Goal: Transaction & Acquisition: Download file/media

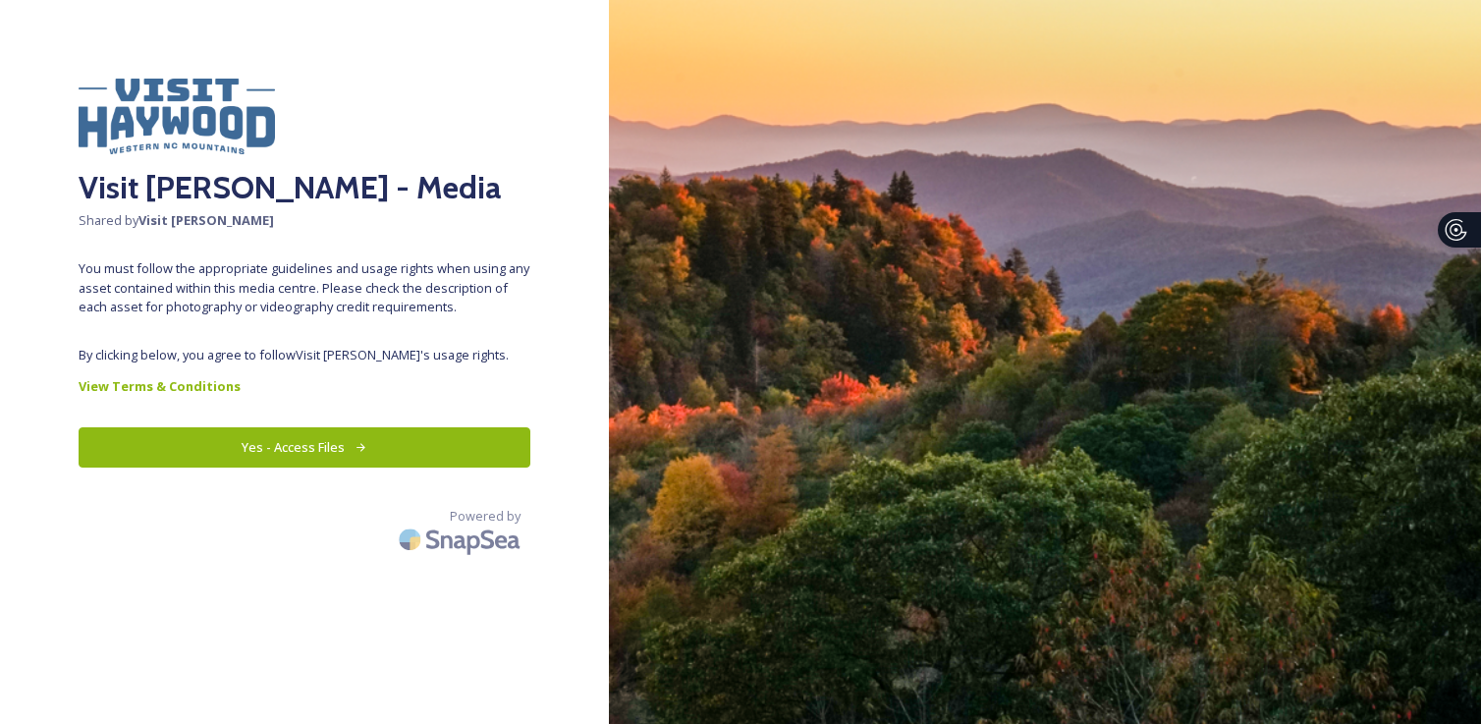
click at [413, 447] on button "Yes - Access Files" at bounding box center [305, 447] width 452 height 40
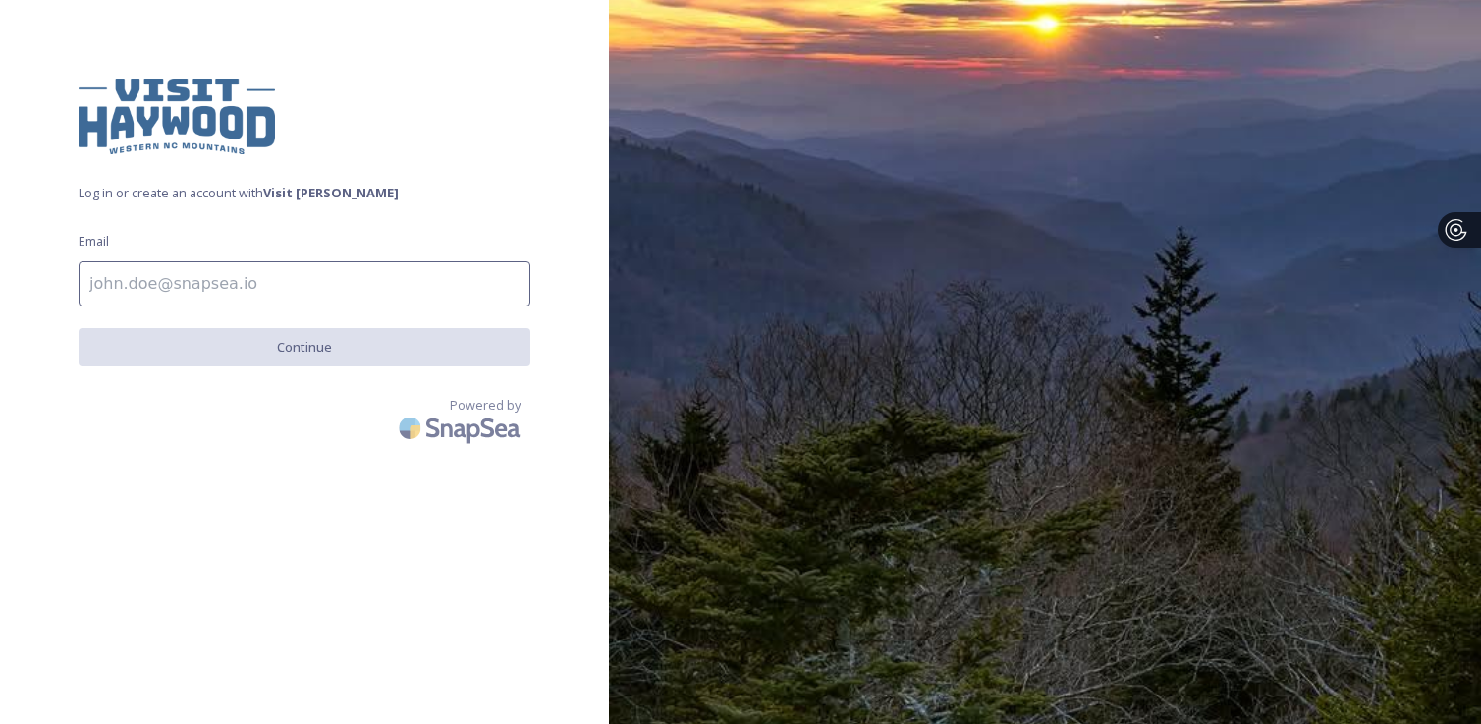
click at [265, 274] on input at bounding box center [305, 283] width 452 height 45
type input "[PERSON_NAME][EMAIL_ADDRESS][PERSON_NAME][DOMAIN_NAME]"
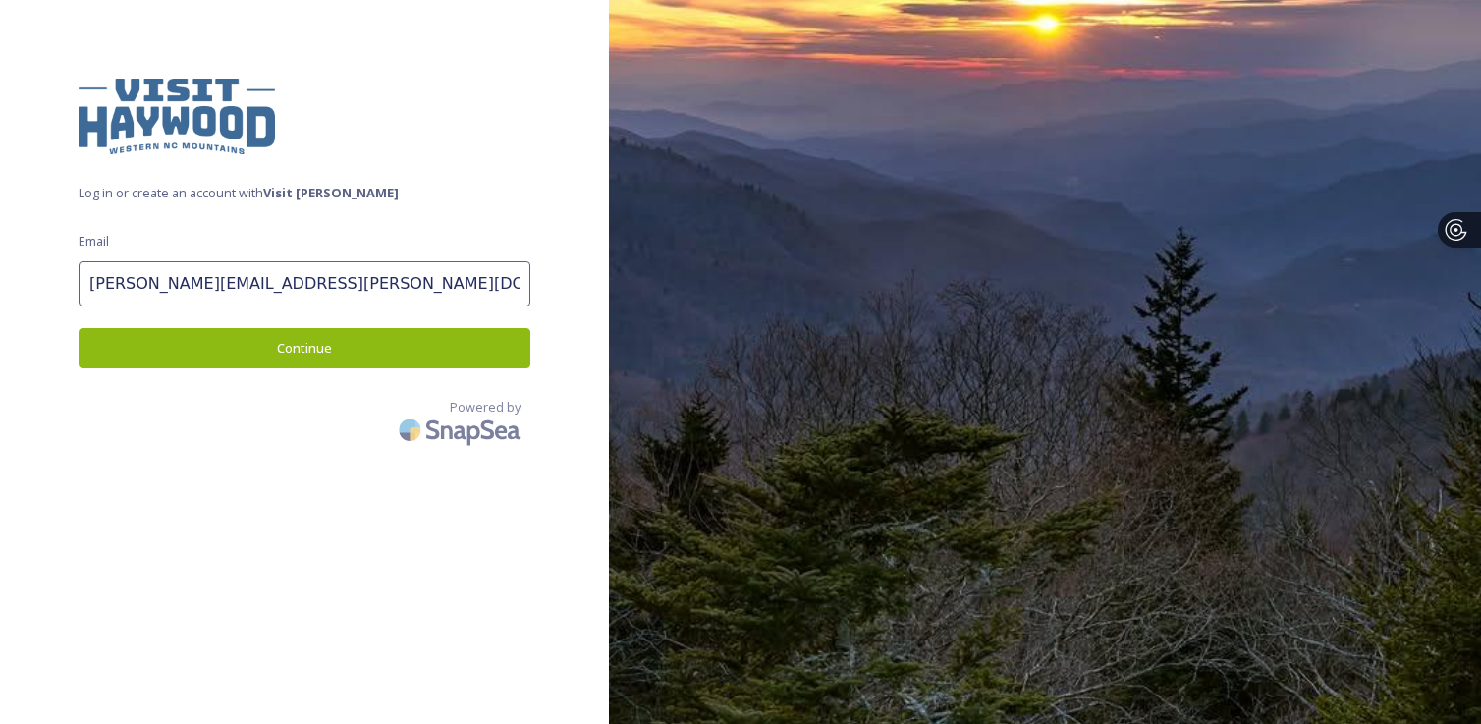
click at [314, 350] on button "Continue" at bounding box center [305, 348] width 452 height 40
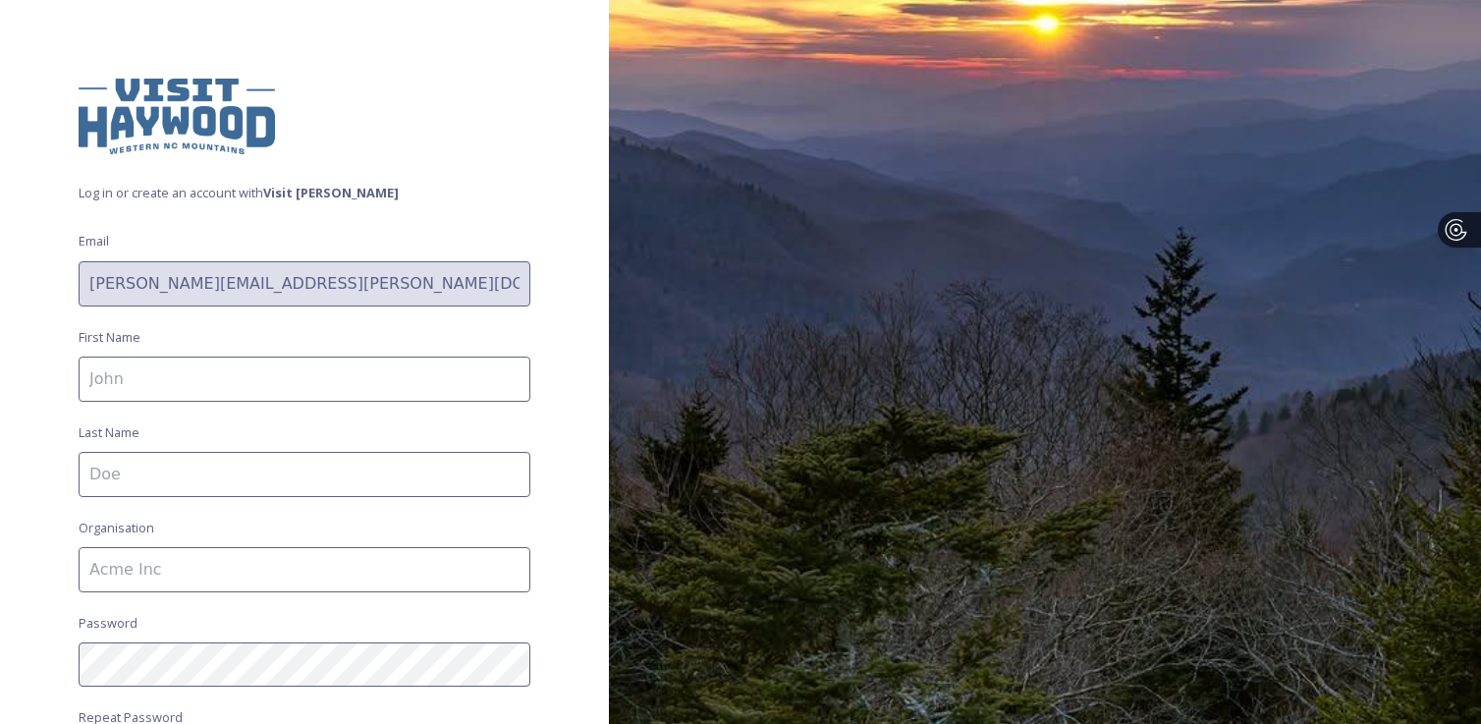
click at [306, 380] on input at bounding box center [305, 379] width 452 height 45
type input "[PERSON_NAME]"
type input "[GEOGRAPHIC_DATA], [GEOGRAPHIC_DATA] Government"
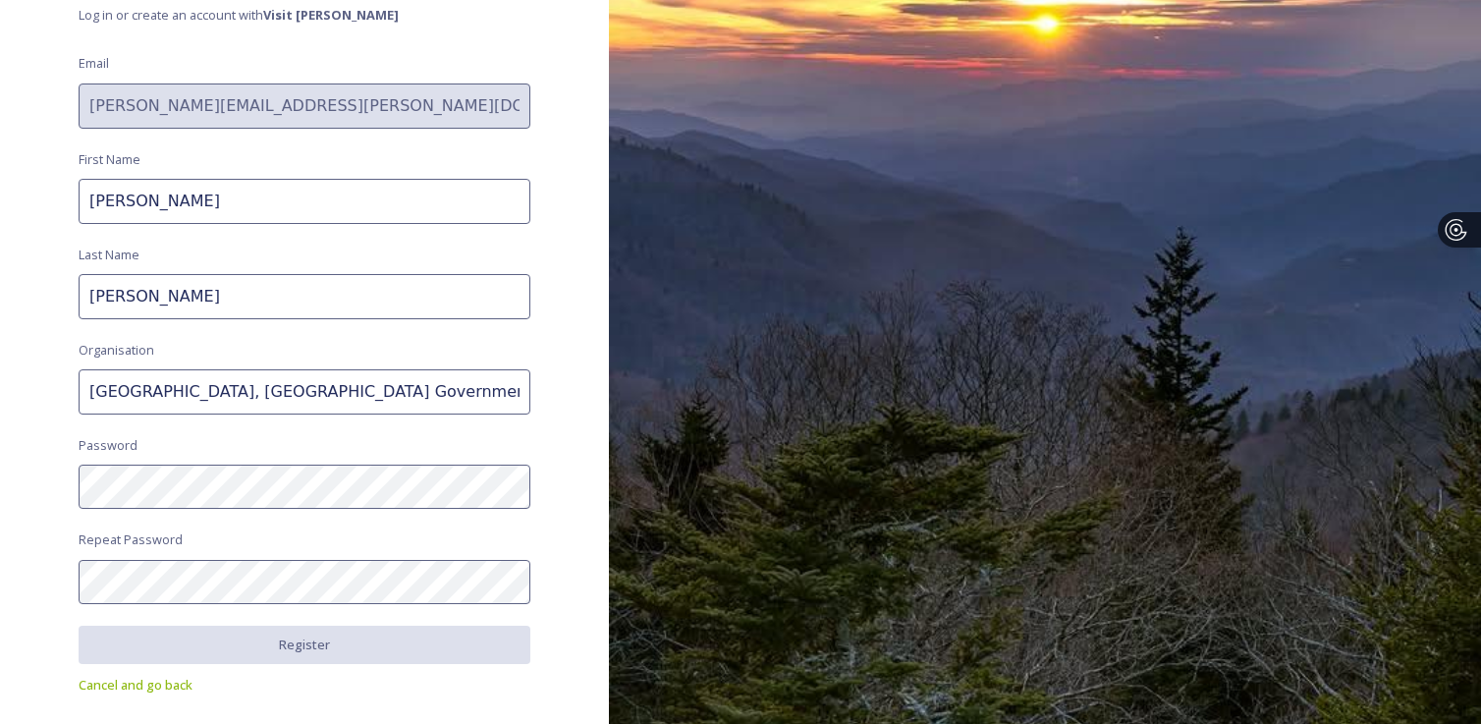
scroll to position [229, 0]
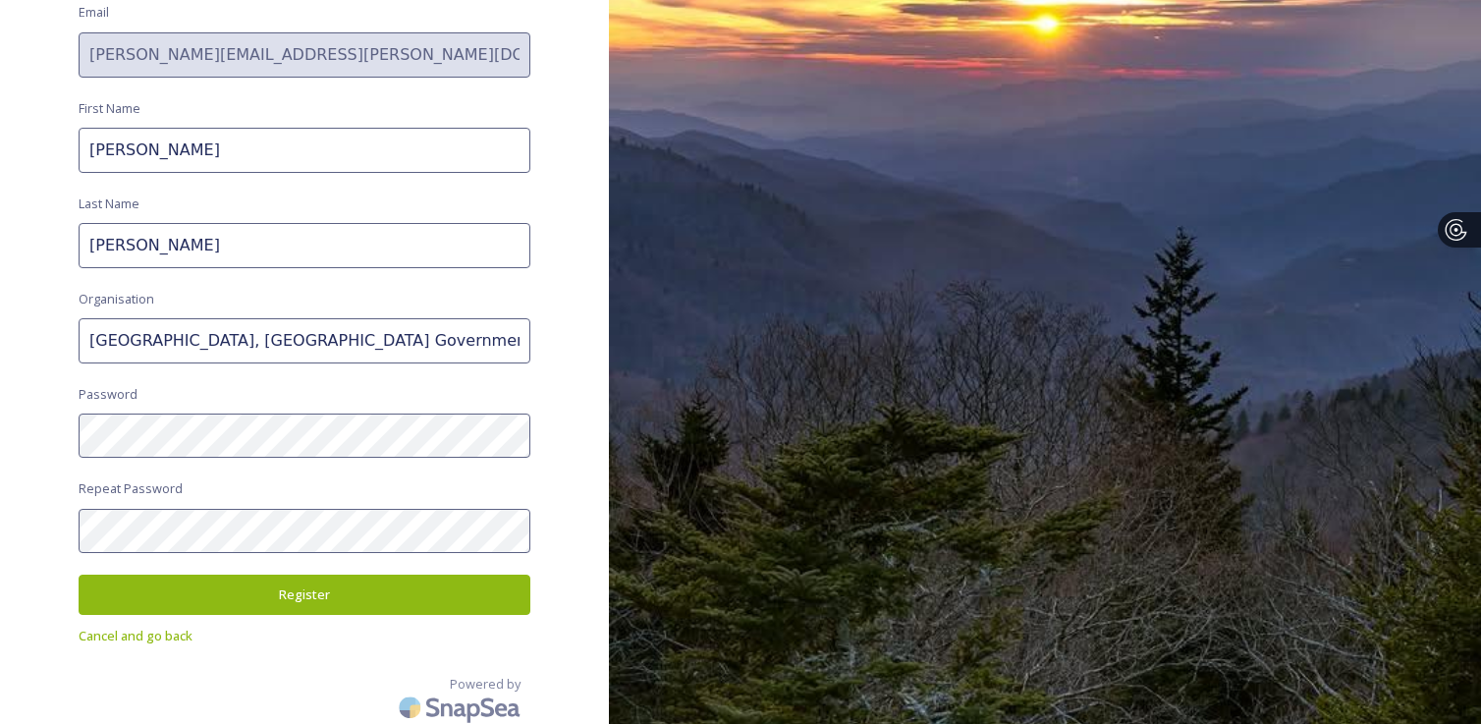
click at [307, 592] on button "Register" at bounding box center [305, 595] width 452 height 40
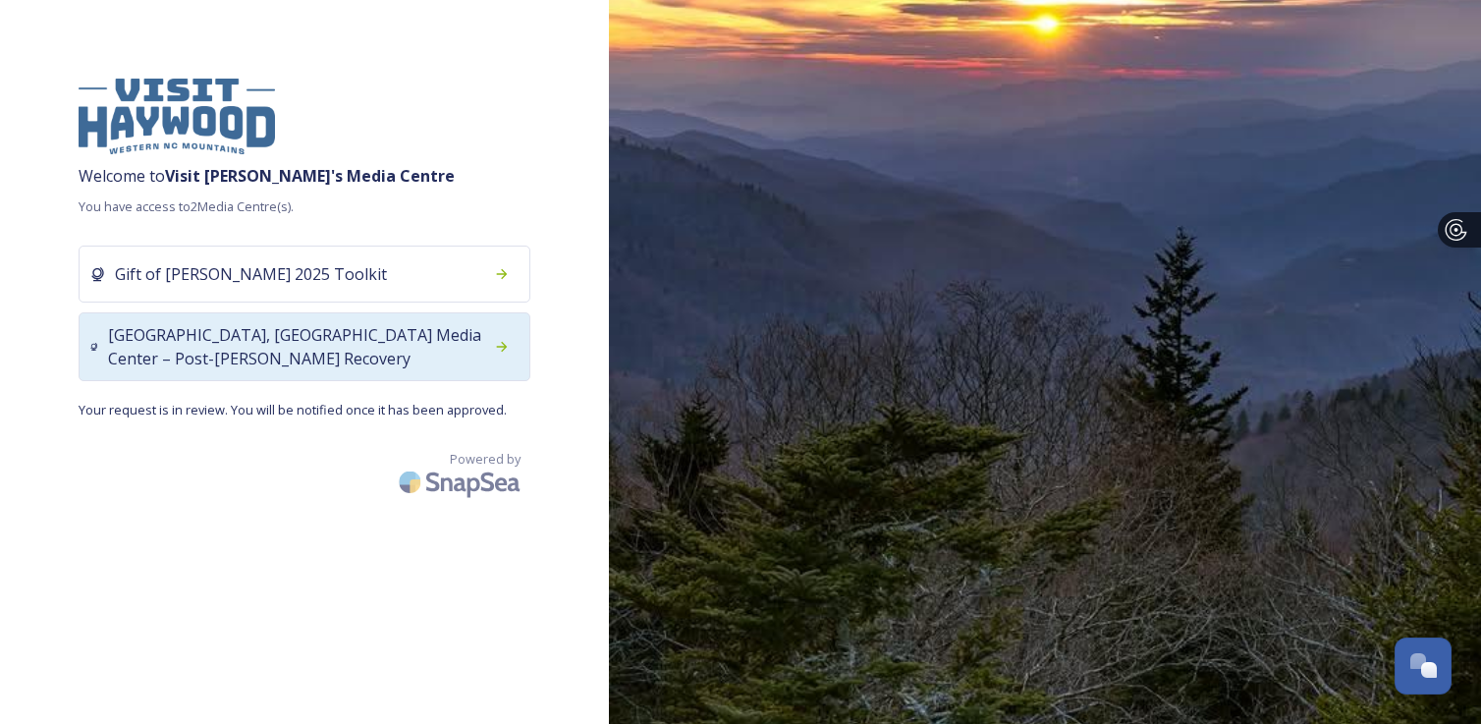
click at [332, 342] on span "[GEOGRAPHIC_DATA], [GEOGRAPHIC_DATA] Media Center – Post-[PERSON_NAME] Recovery" at bounding box center [296, 346] width 376 height 47
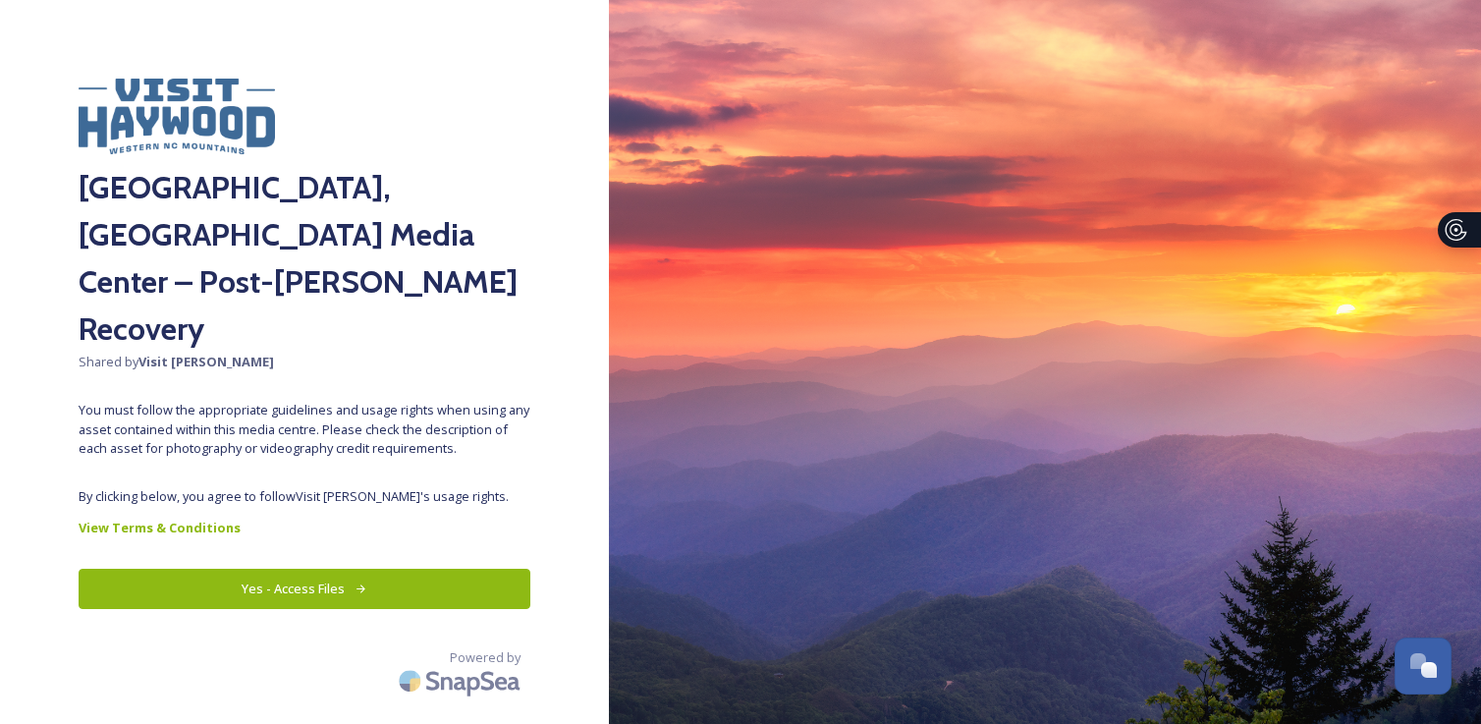
click at [268, 569] on button "Yes - Access Files" at bounding box center [305, 589] width 452 height 40
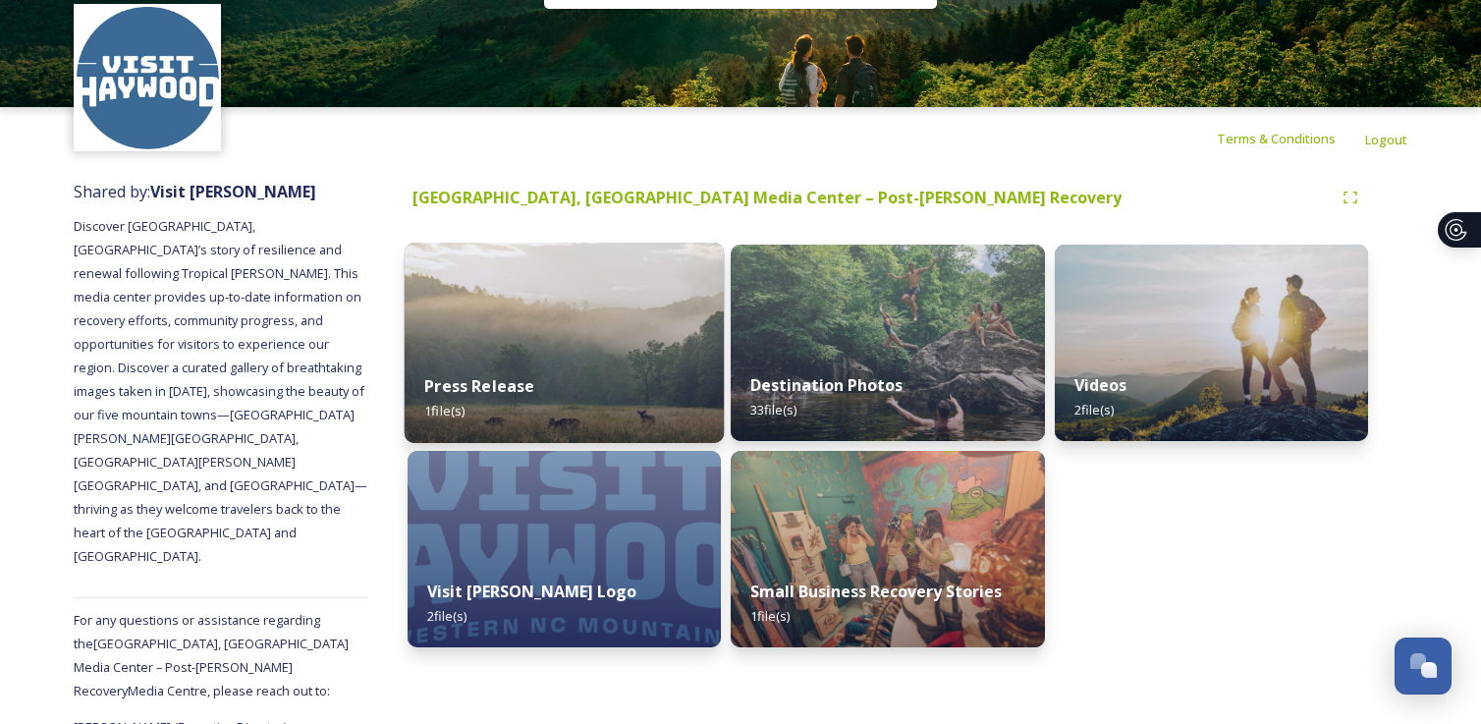
scroll to position [83, 0]
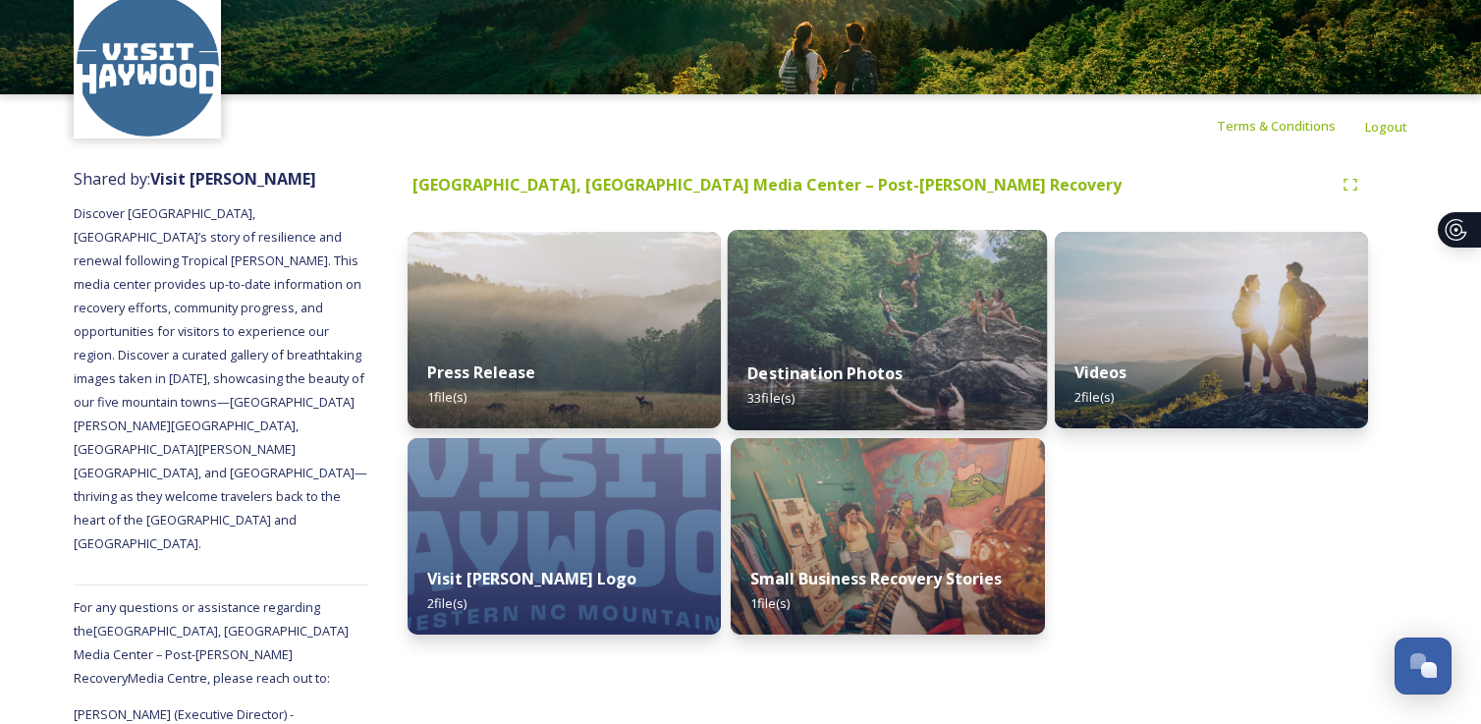
click at [884, 337] on img at bounding box center [888, 330] width 320 height 200
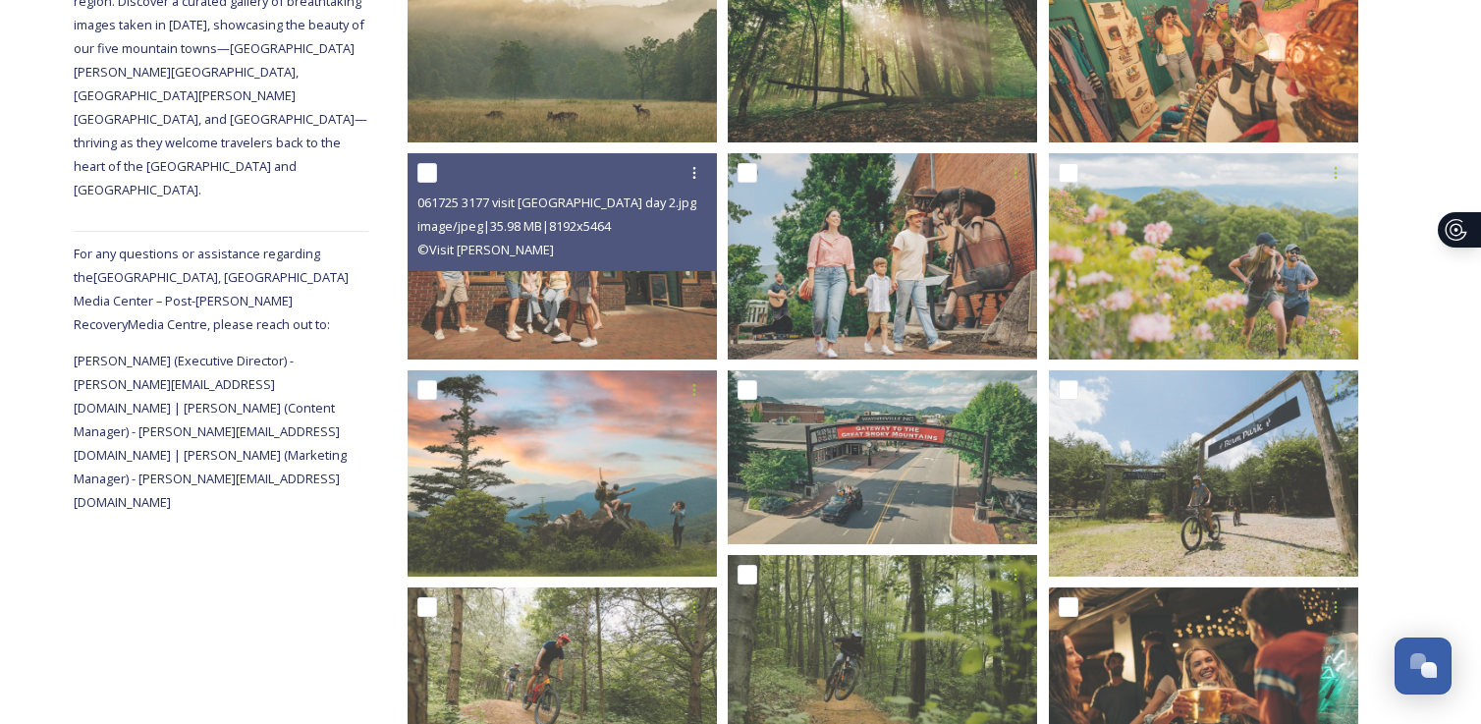
scroll to position [471, 0]
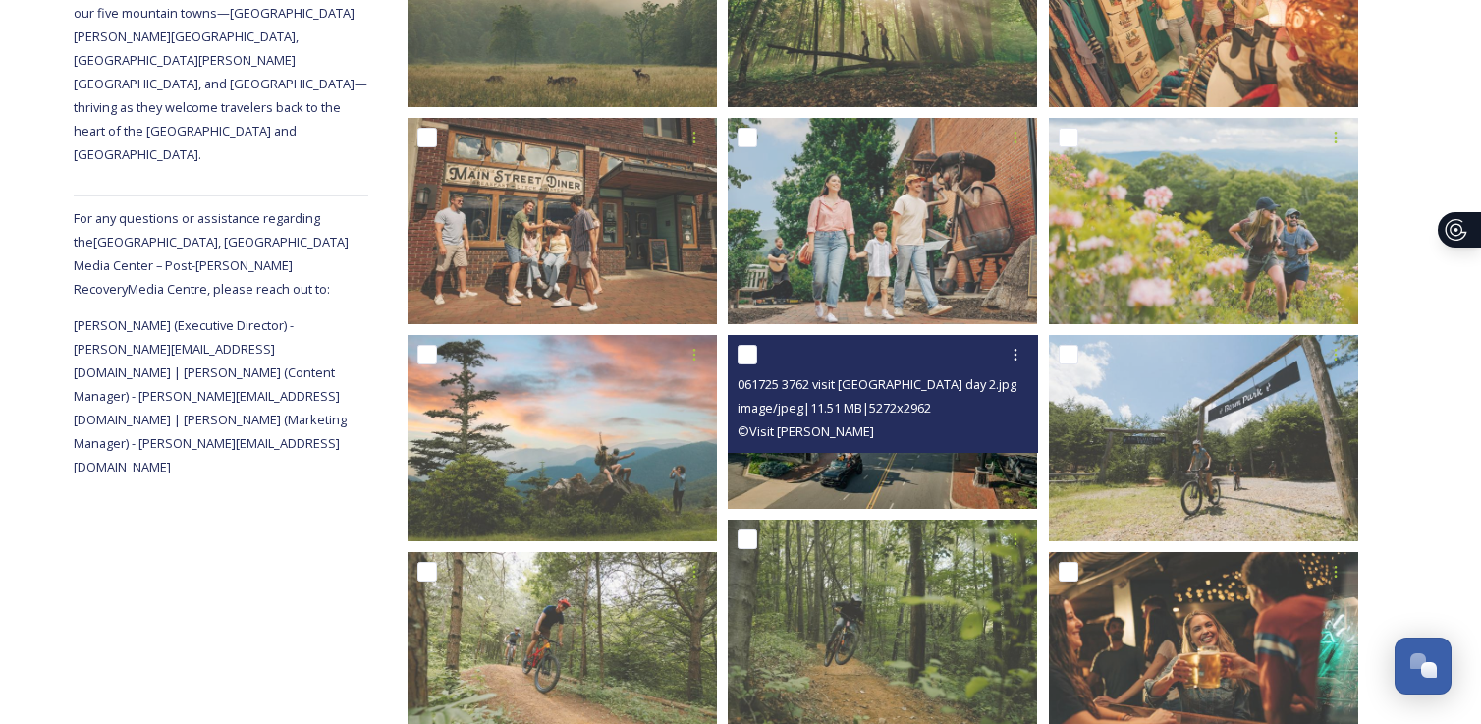
click at [853, 460] on img at bounding box center [882, 422] width 309 height 174
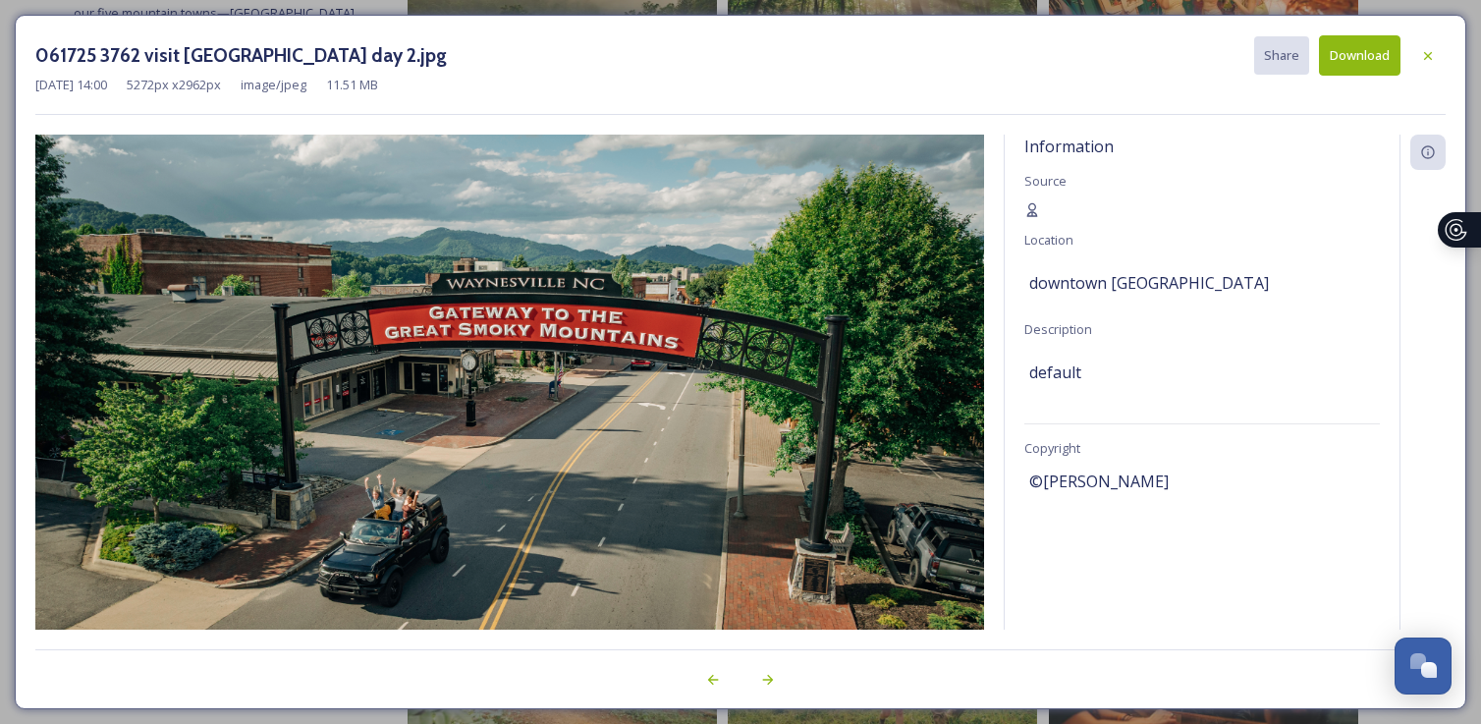
click at [1345, 56] on button "Download" at bounding box center [1360, 55] width 82 height 40
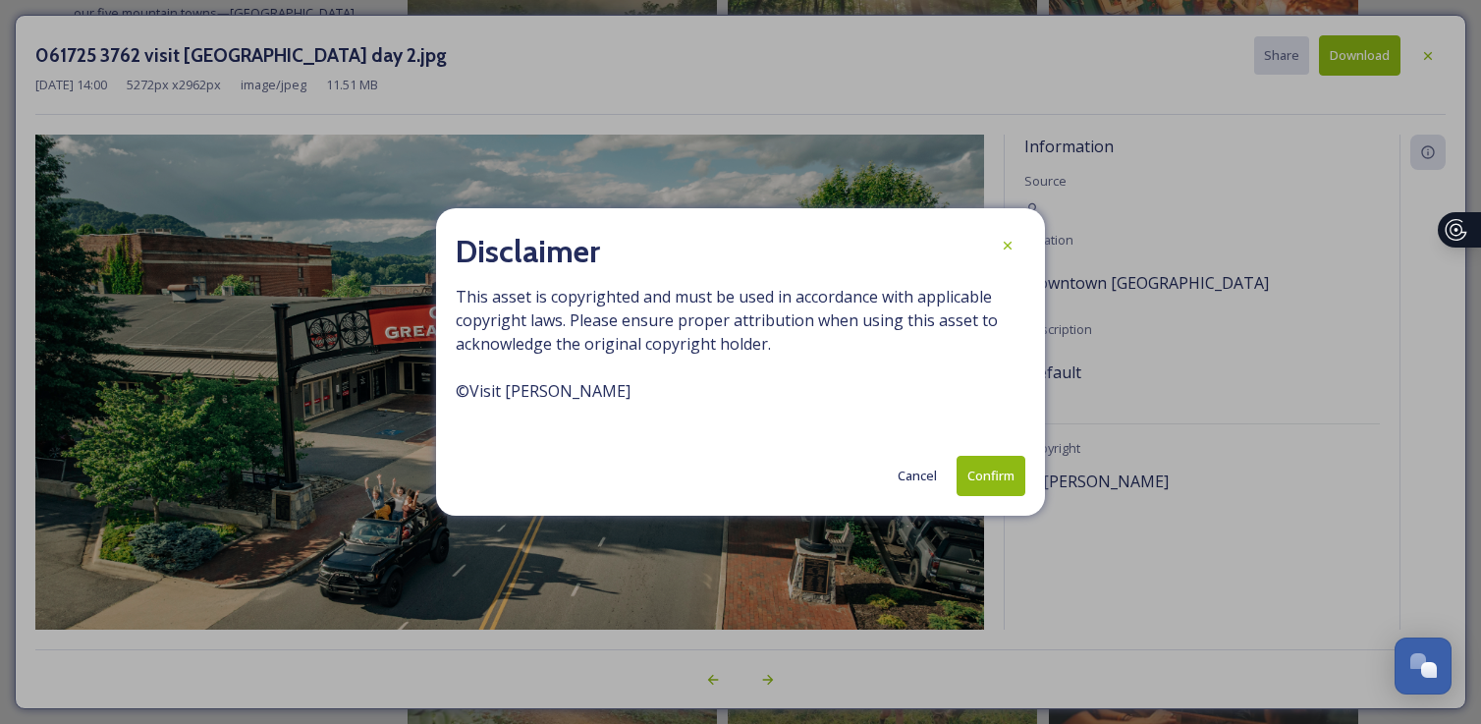
click at [995, 475] on button "Confirm" at bounding box center [991, 476] width 69 height 40
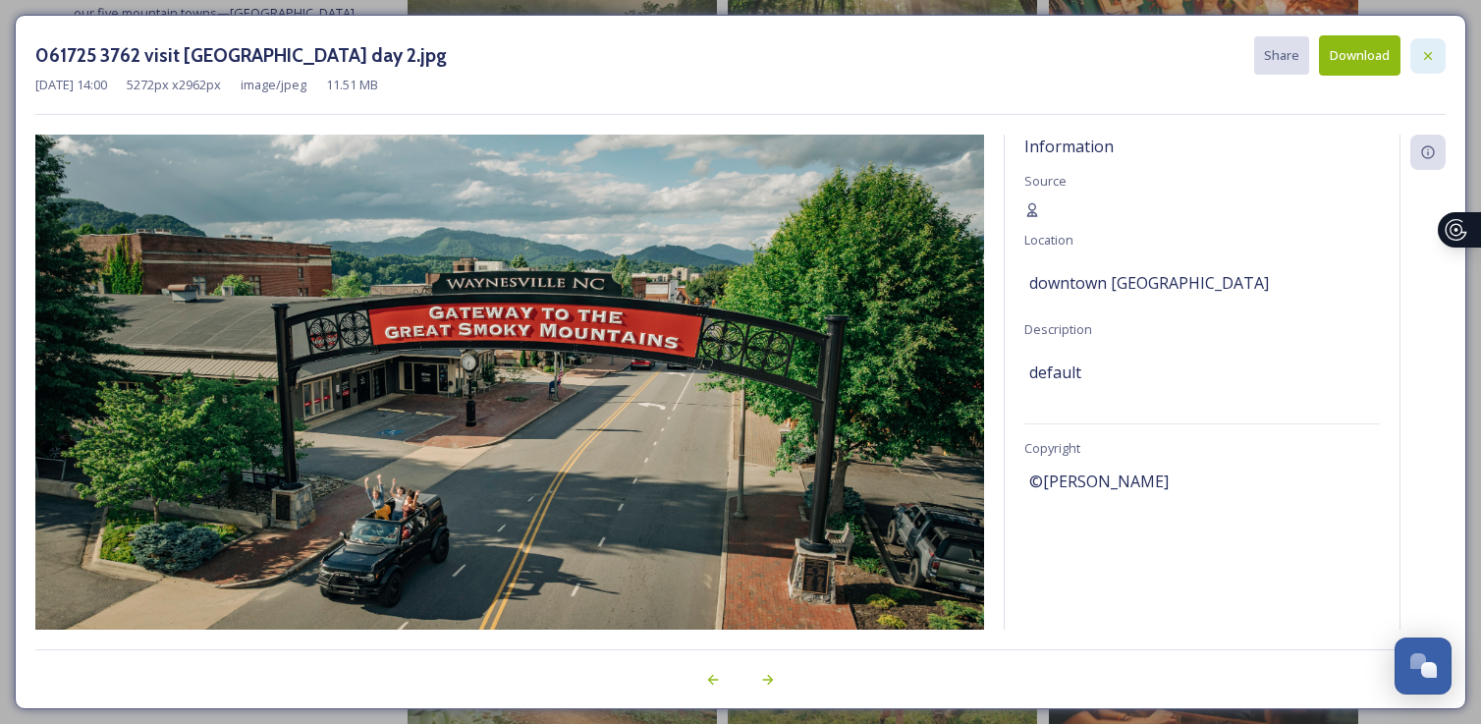
click at [1427, 56] on icon at bounding box center [1428, 55] width 8 height 8
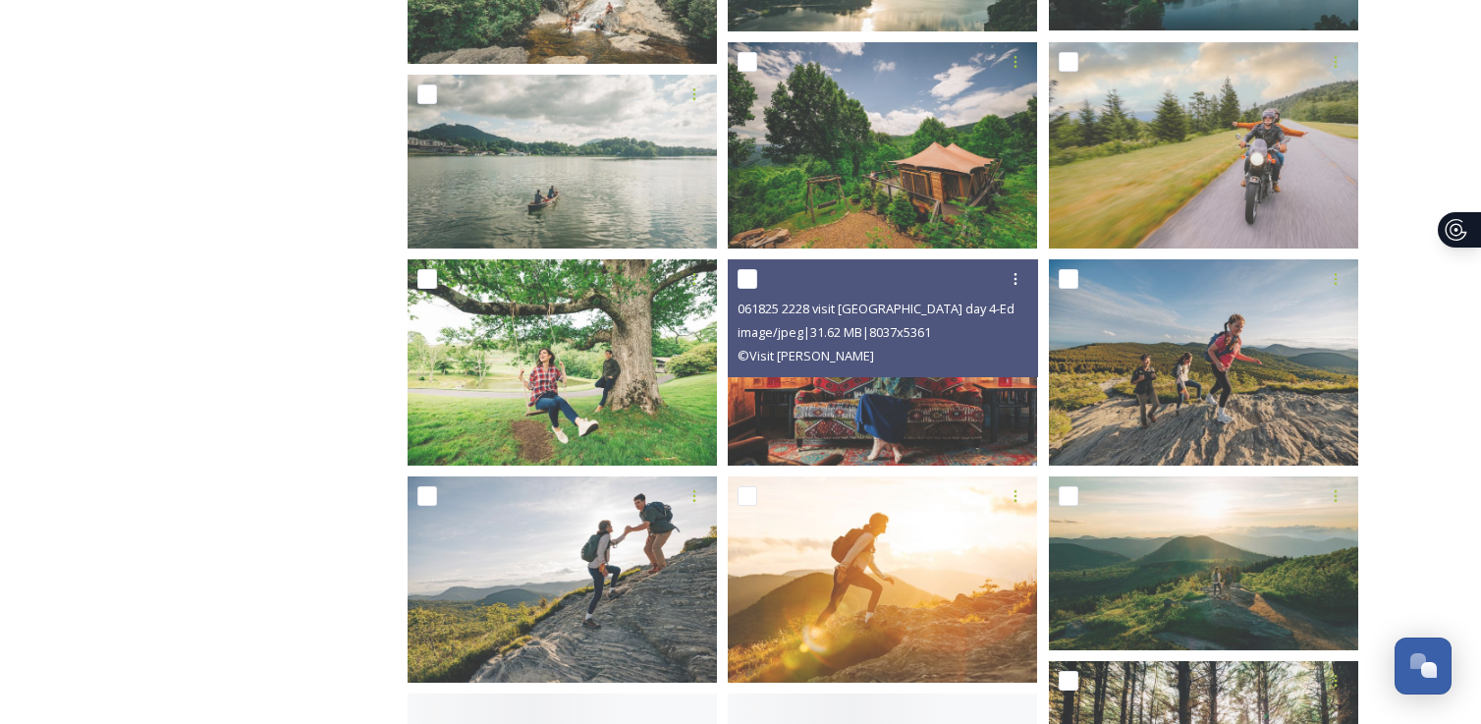
scroll to position [1816, 0]
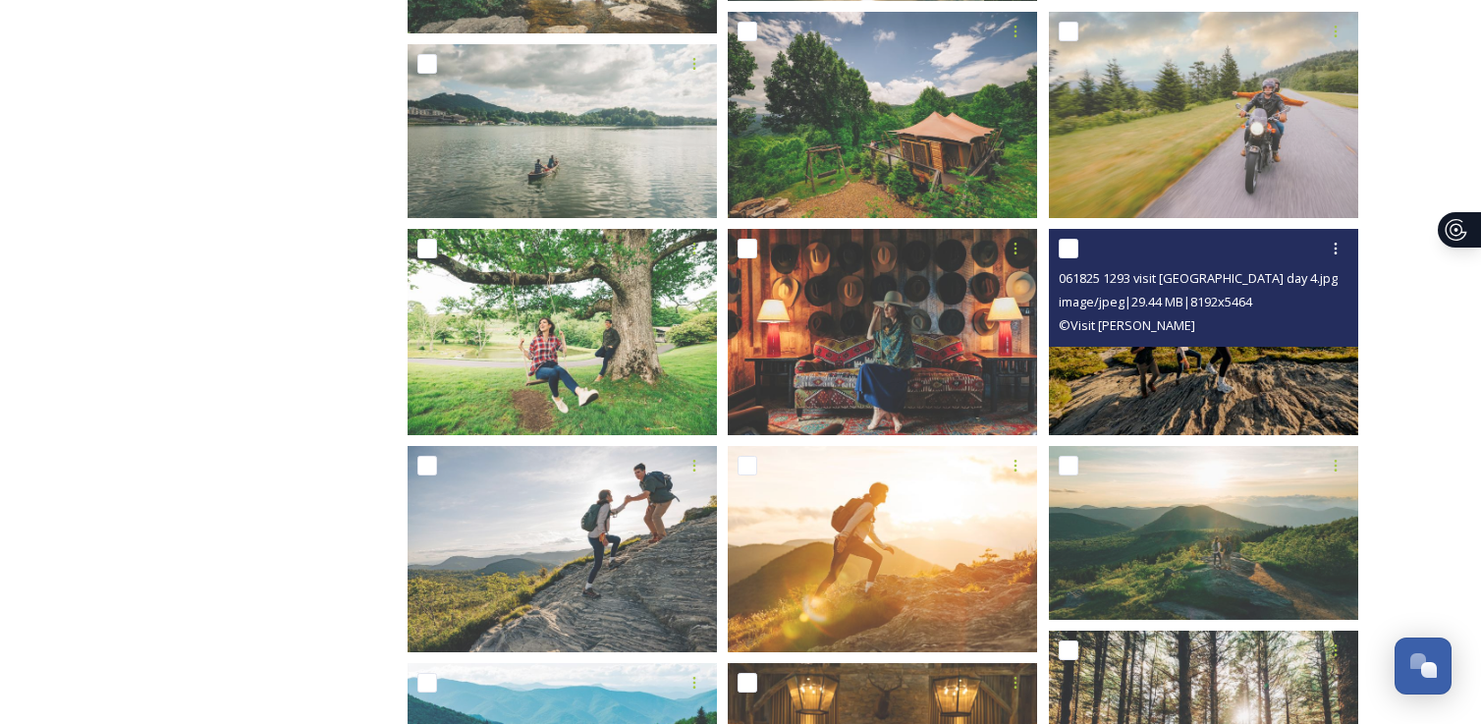
click at [1223, 375] on img at bounding box center [1203, 332] width 309 height 206
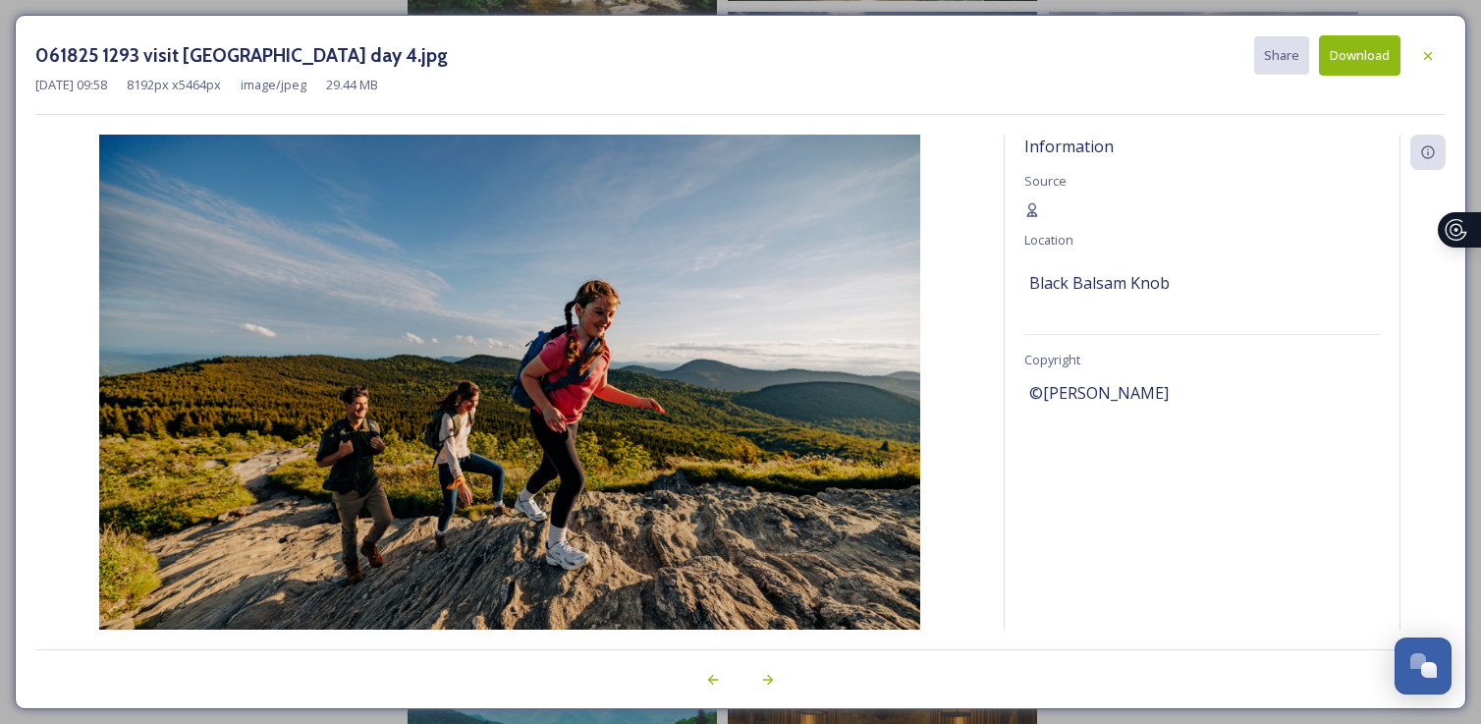
click at [1360, 57] on button "Download" at bounding box center [1360, 55] width 82 height 40
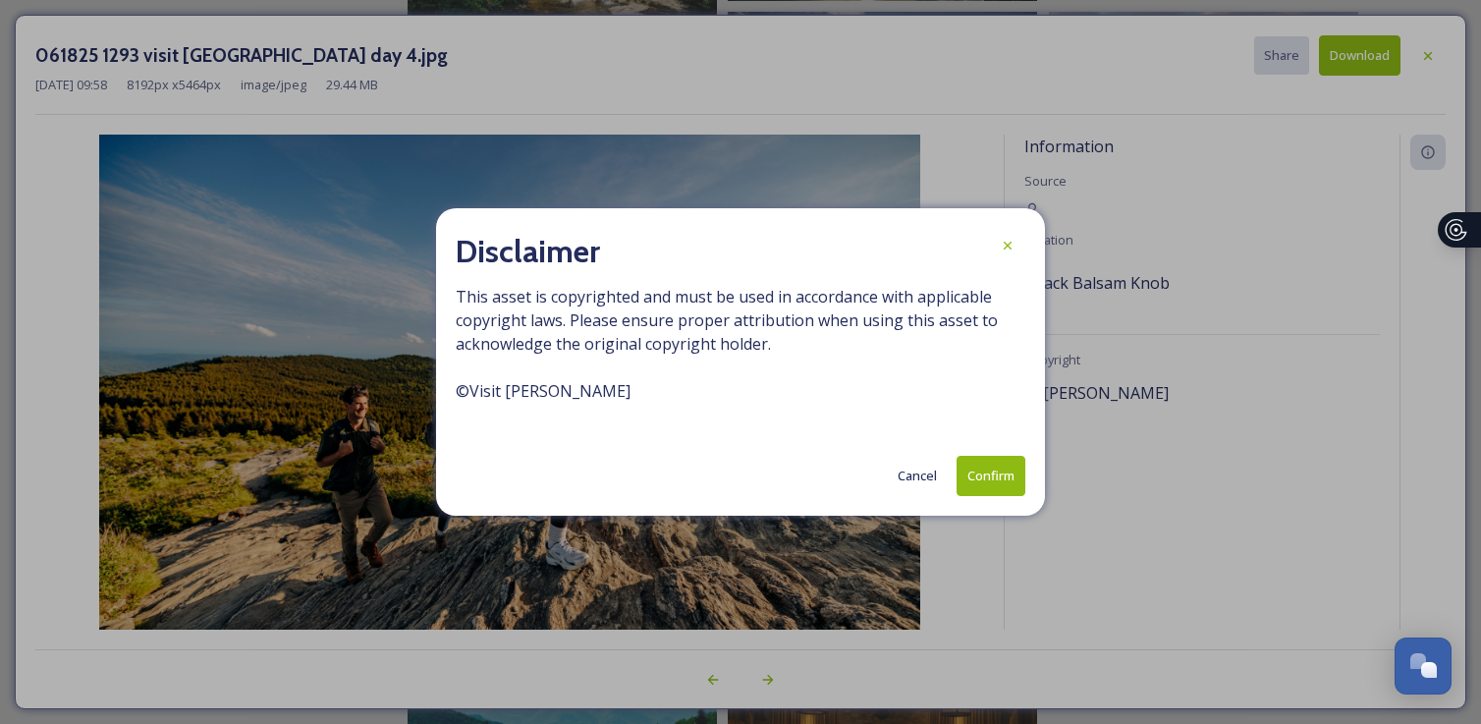
click at [976, 461] on button "Confirm" at bounding box center [991, 476] width 69 height 40
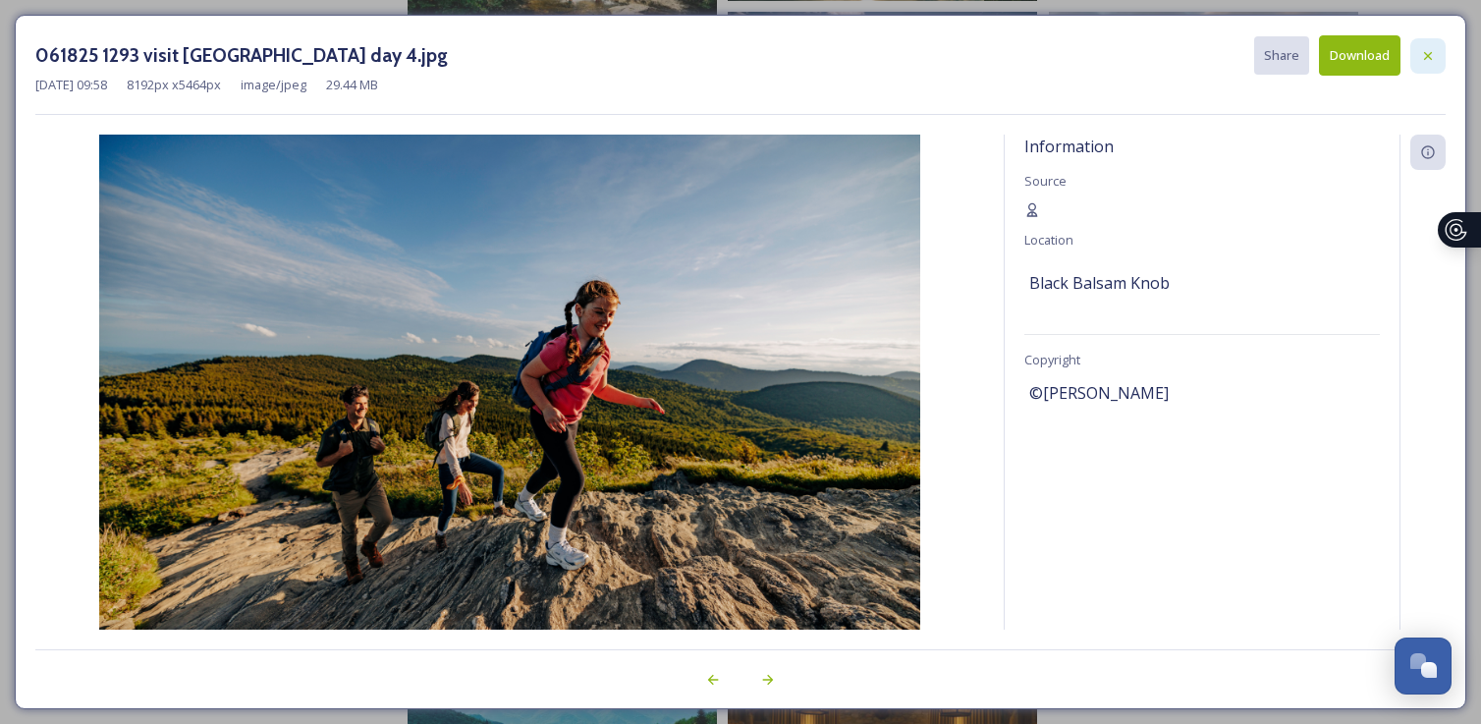
click at [1425, 60] on icon at bounding box center [1428, 56] width 16 height 16
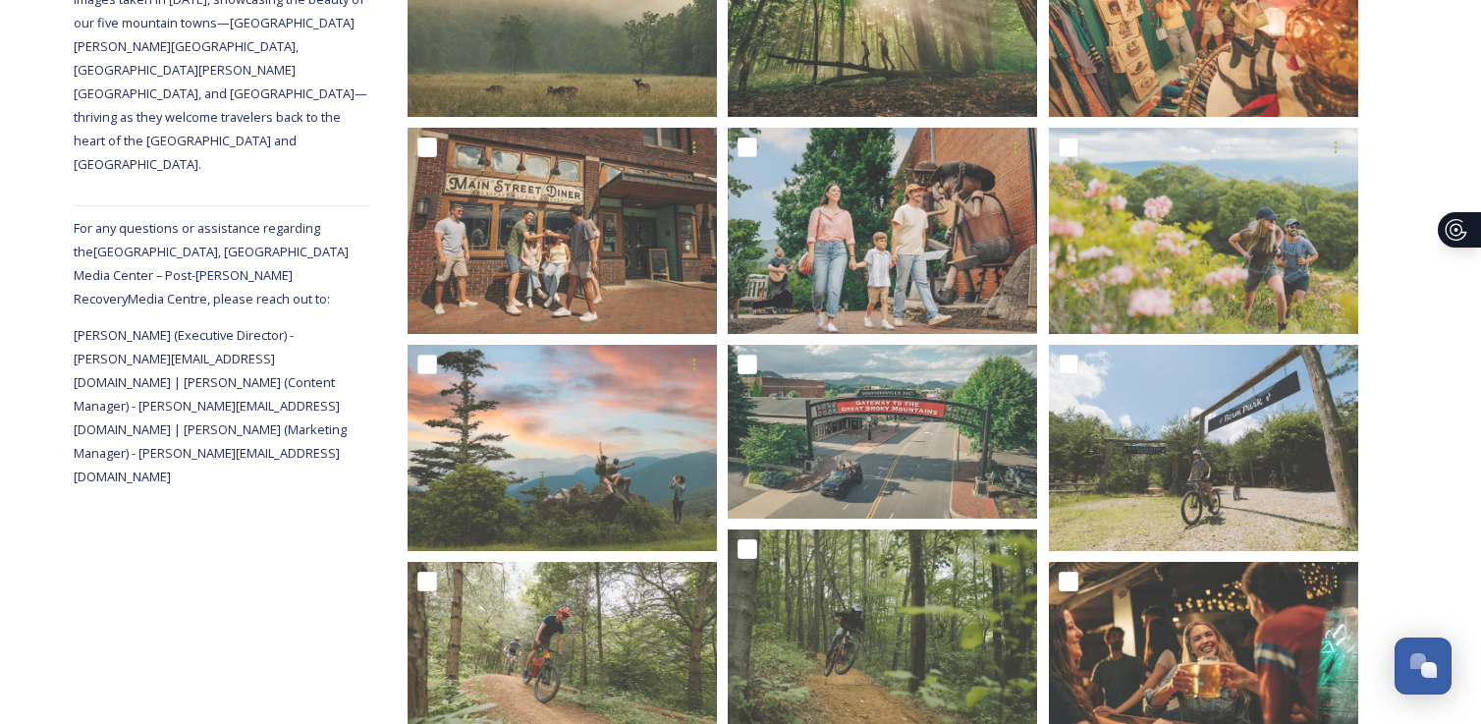
scroll to position [227, 0]
